Goal: Task Accomplishment & Management: Use online tool/utility

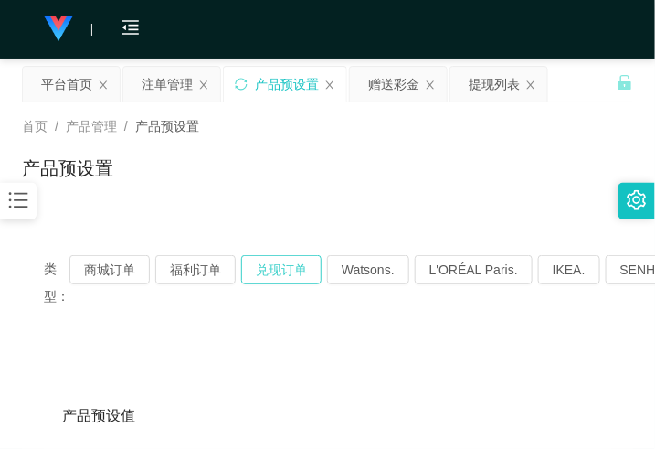
click at [302, 263] on button "兑现订单" at bounding box center [281, 269] width 80 height 29
click at [275, 270] on button "兑现订单" at bounding box center [281, 269] width 80 height 29
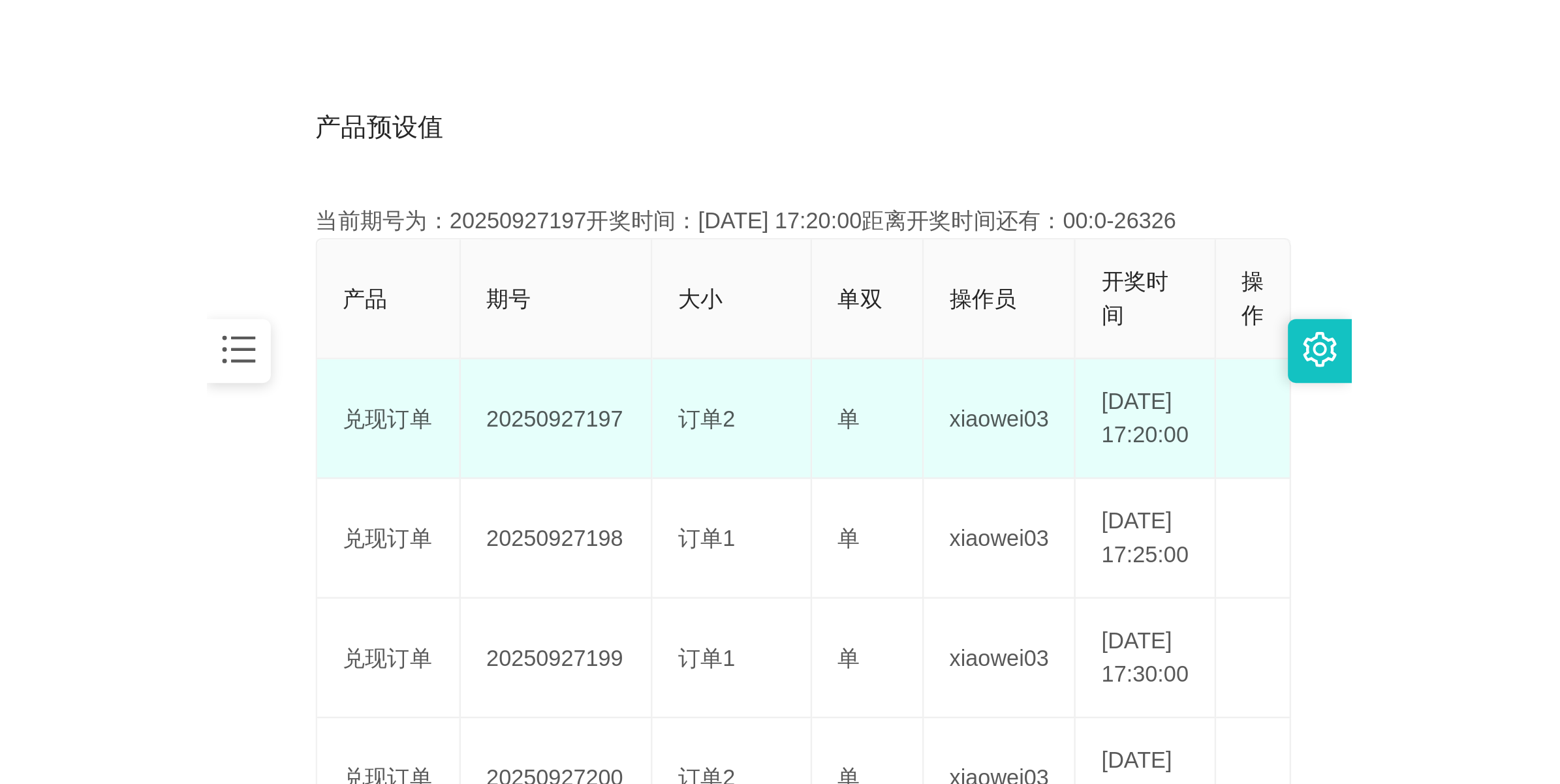
scroll to position [326, 0]
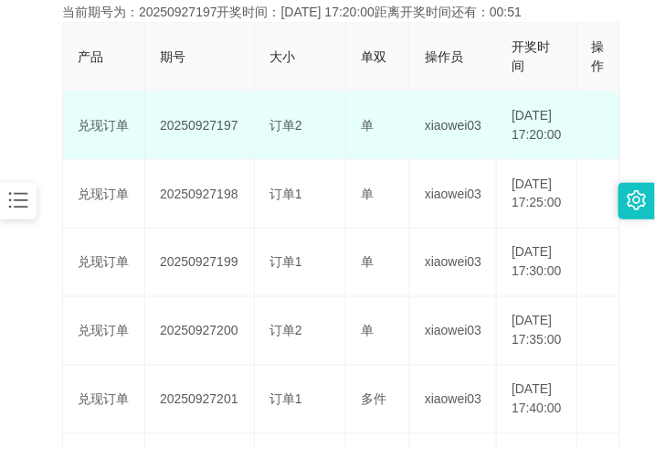
click at [195, 146] on td "20250927197" at bounding box center [200, 125] width 110 height 69
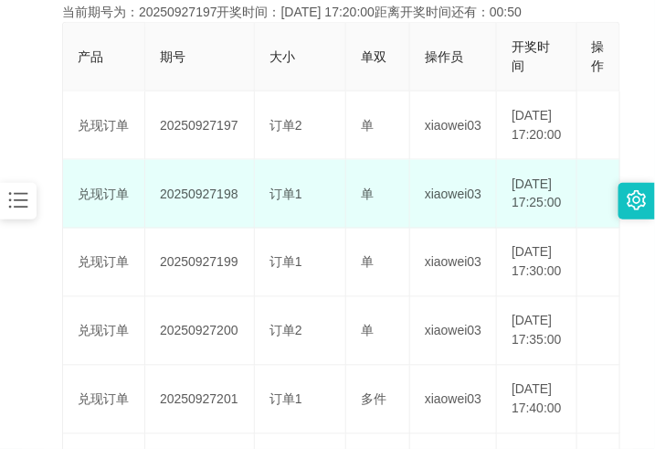
click at [197, 222] on td "20250927198" at bounding box center [200, 194] width 110 height 69
copy td "20250927198"
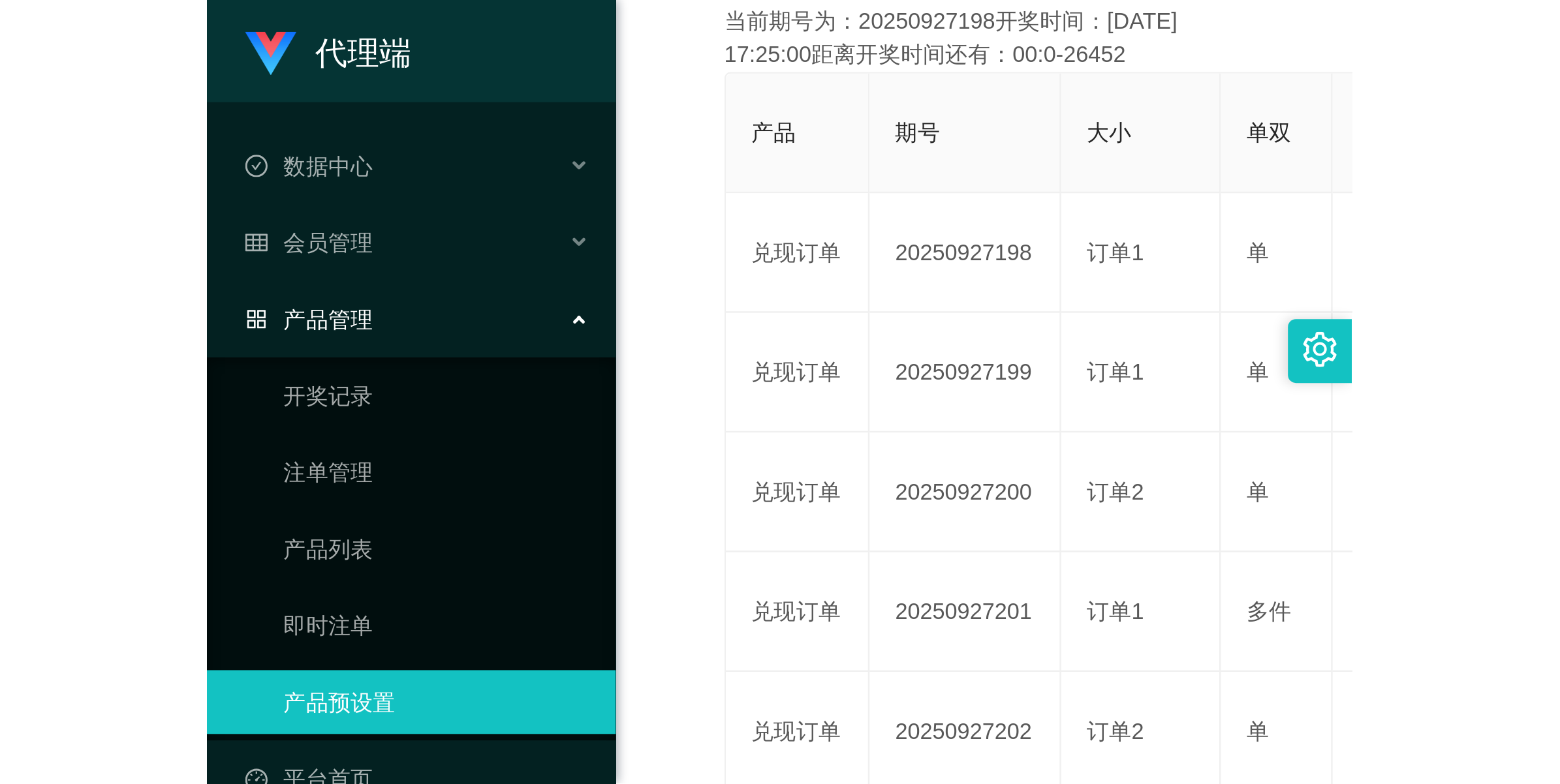
scroll to position [47, 0]
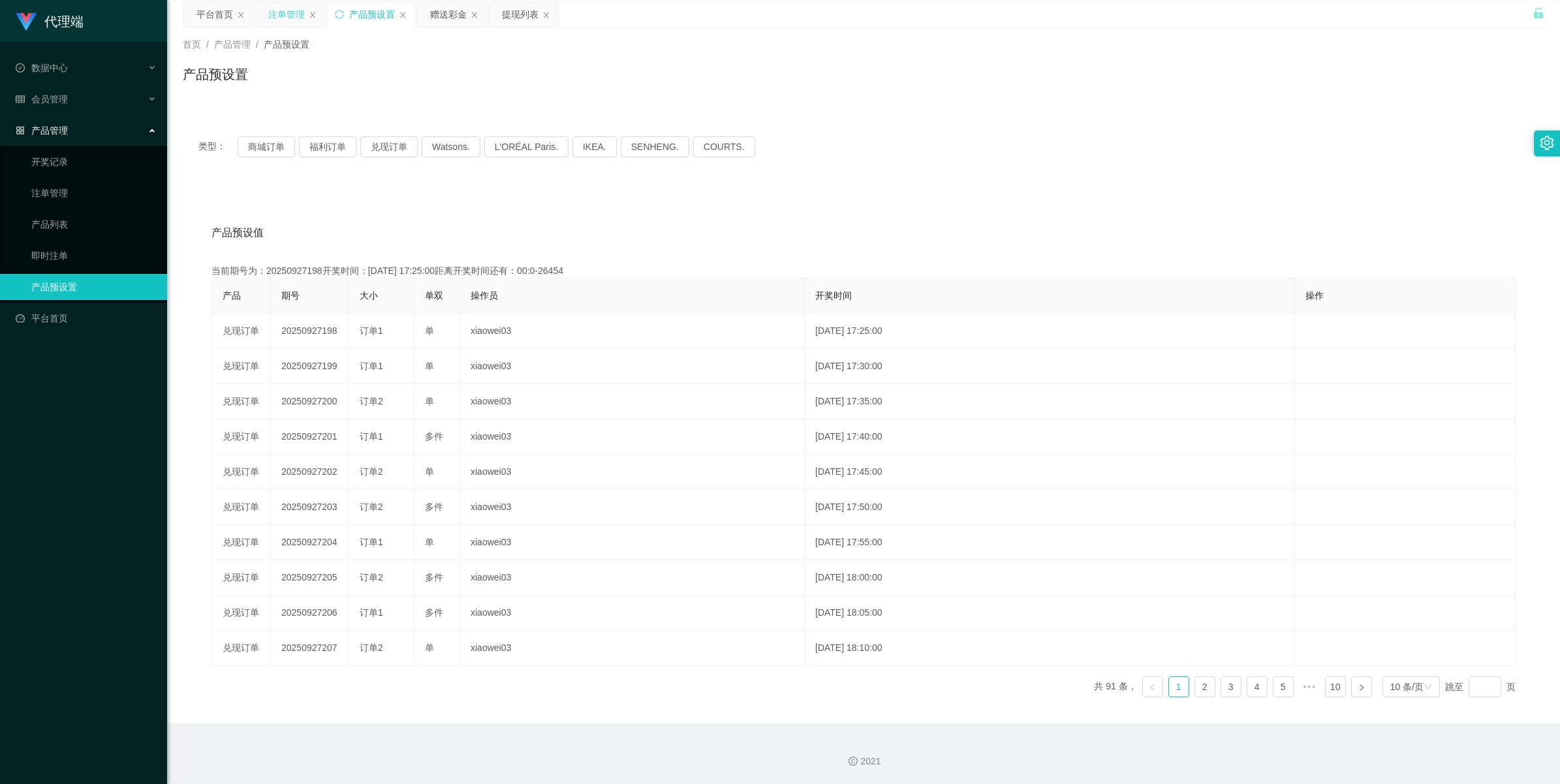
click at [276, 15] on div "注单管理" at bounding box center [286, 14] width 36 height 25
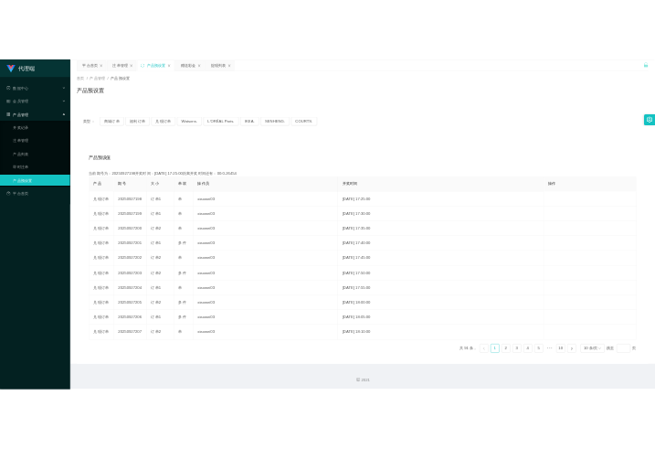
scroll to position [0, 0]
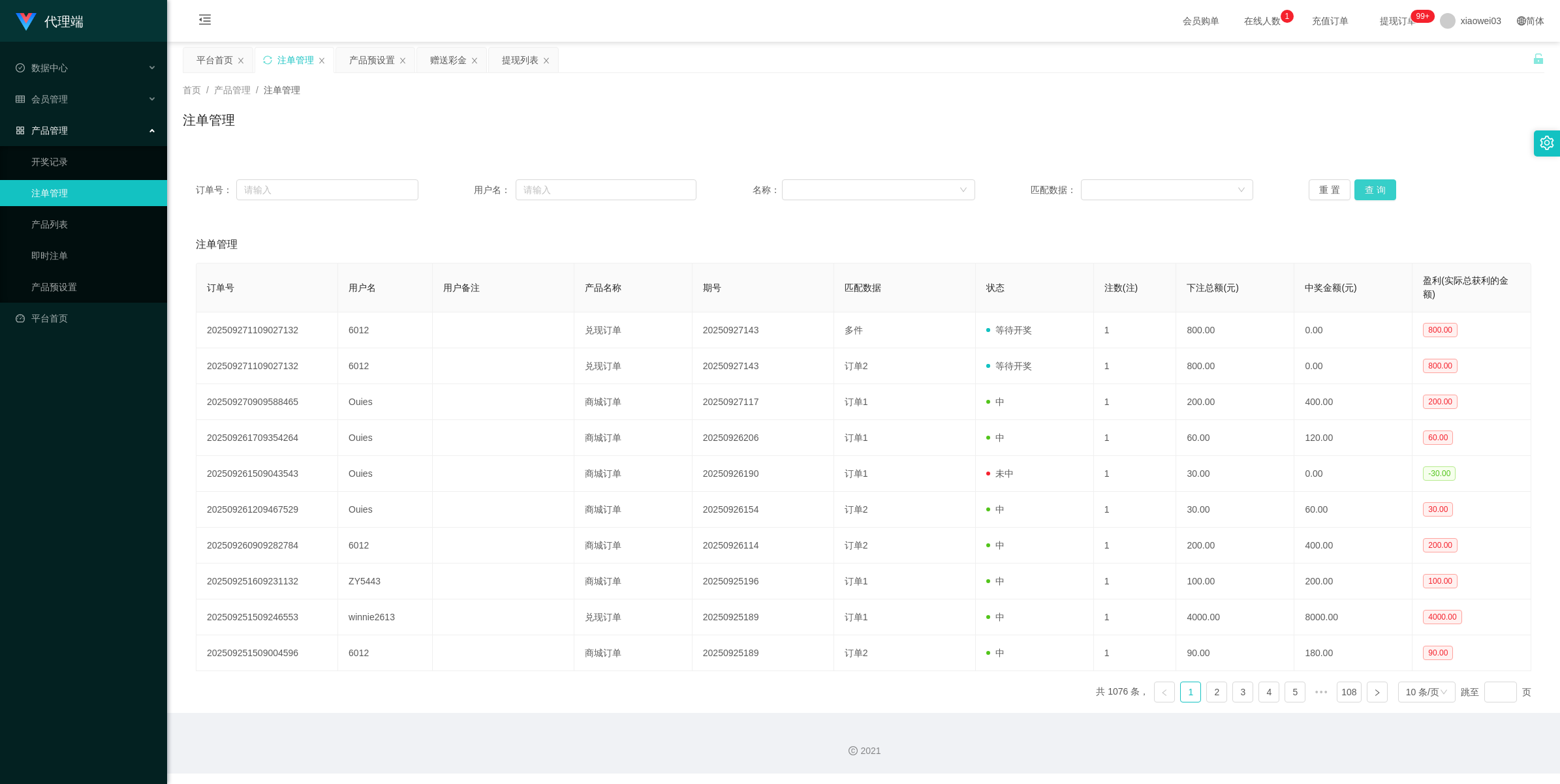
click at [467, 188] on button "查 询" at bounding box center [1375, 189] width 41 height 21
click at [467, 184] on button "查 询" at bounding box center [1375, 189] width 41 height 21
click at [467, 184] on button "查 询" at bounding box center [1375, 189] width 41 height 21
click at [467, 189] on button "查 询" at bounding box center [1375, 189] width 41 height 21
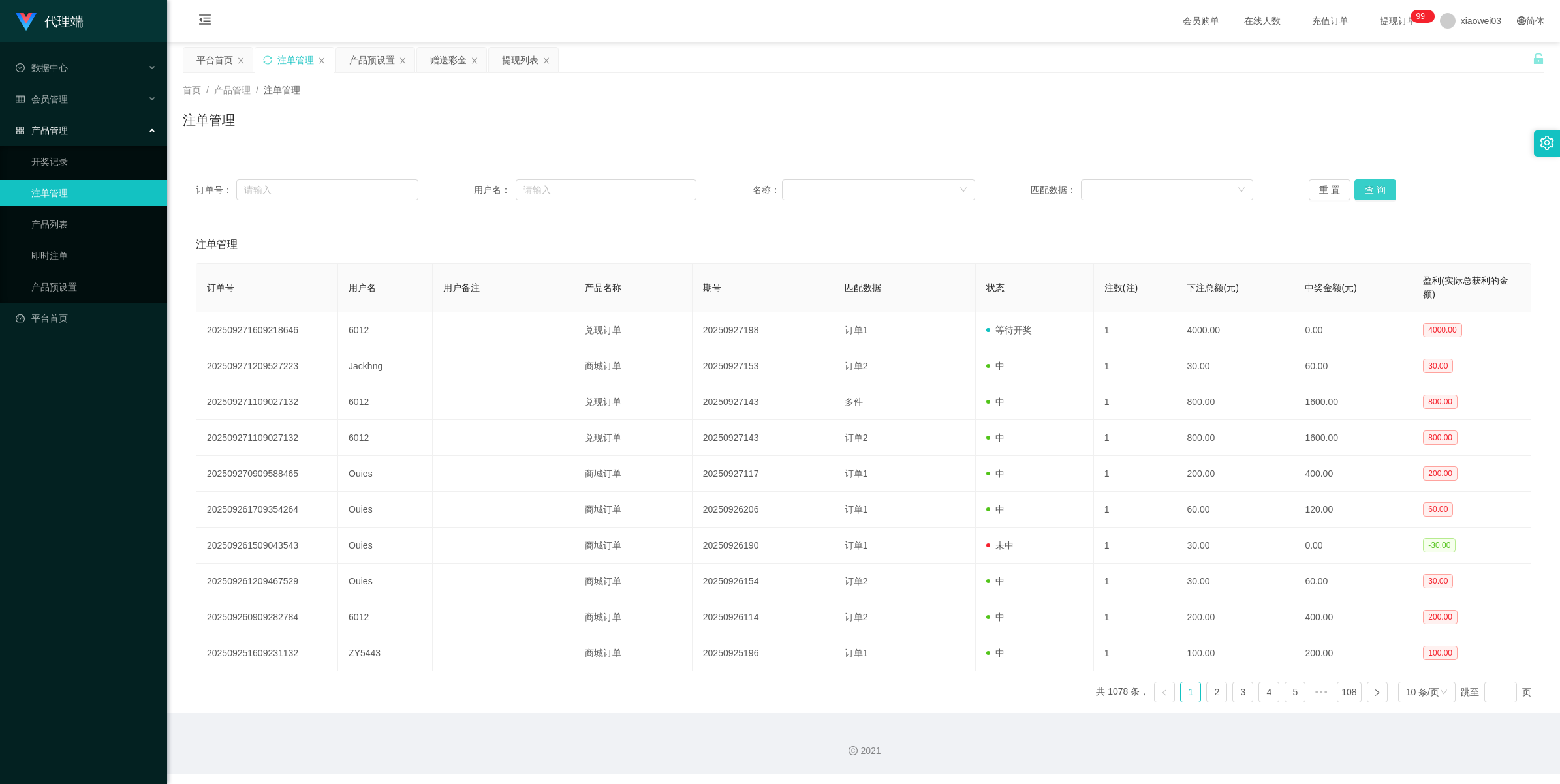
click at [467, 189] on button "查 询" at bounding box center [1375, 189] width 41 height 21
click at [467, 188] on button "查 询" at bounding box center [1375, 189] width 41 height 21
